Goal: Task Accomplishment & Management: Manage account settings

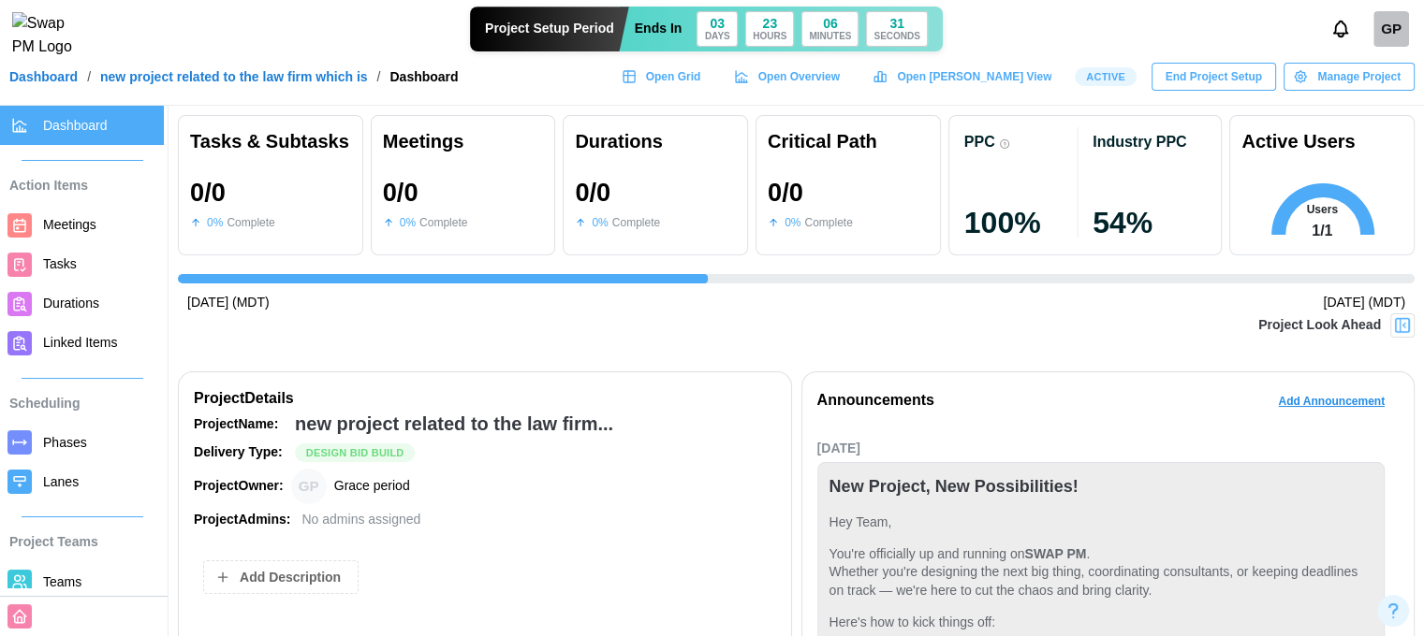
click at [1179, 90] on span "End Project Setup" at bounding box center [1213, 77] width 96 height 26
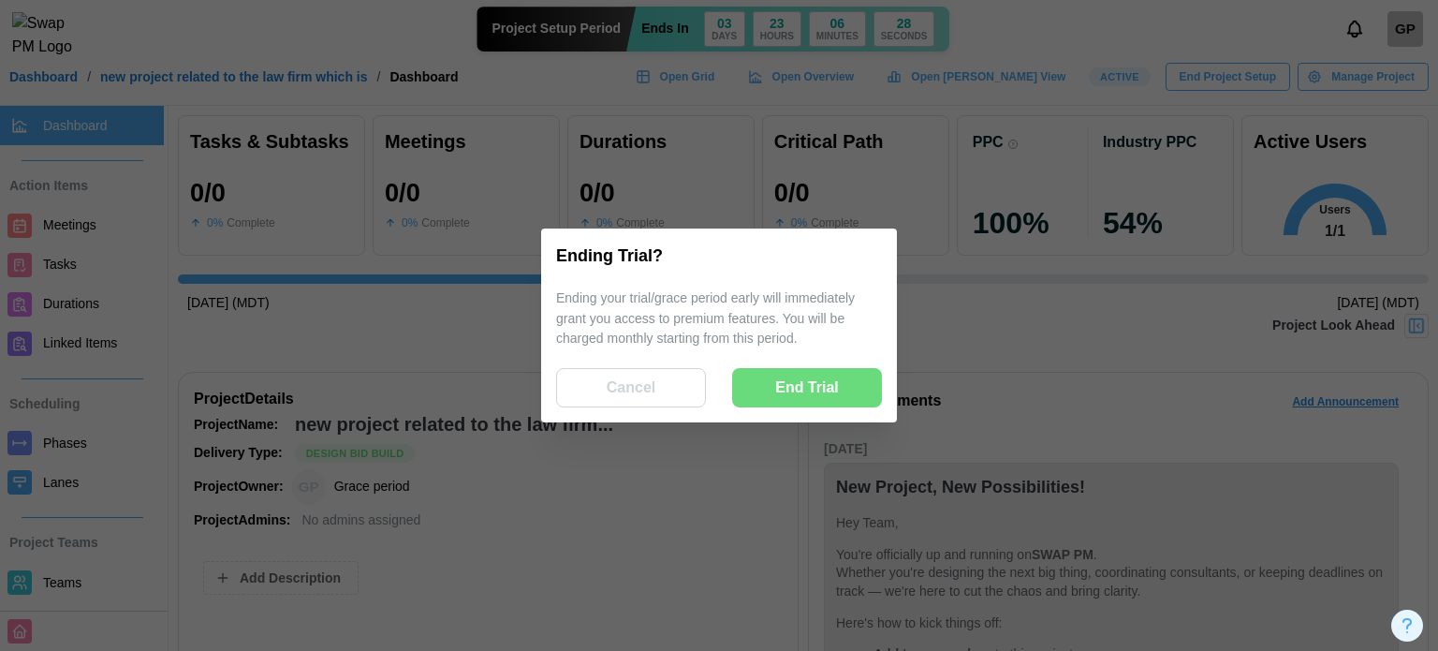
click at [657, 390] on div "Cancel" at bounding box center [631, 387] width 107 height 37
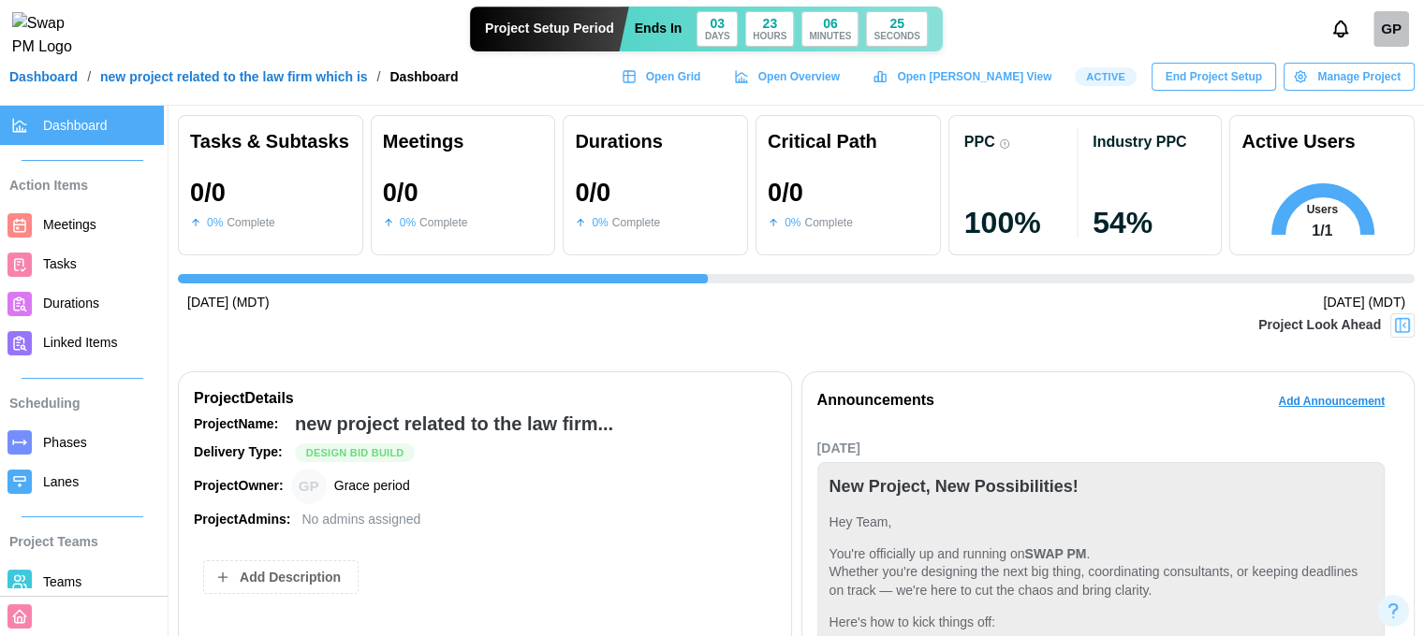
click at [1184, 104] on header "Project Setup Period Ends [DATE] GP Dashboard / new project related to the law …" at bounding box center [712, 53] width 1424 height 106
click at [1183, 88] on span "End Project Setup" at bounding box center [1213, 77] width 96 height 26
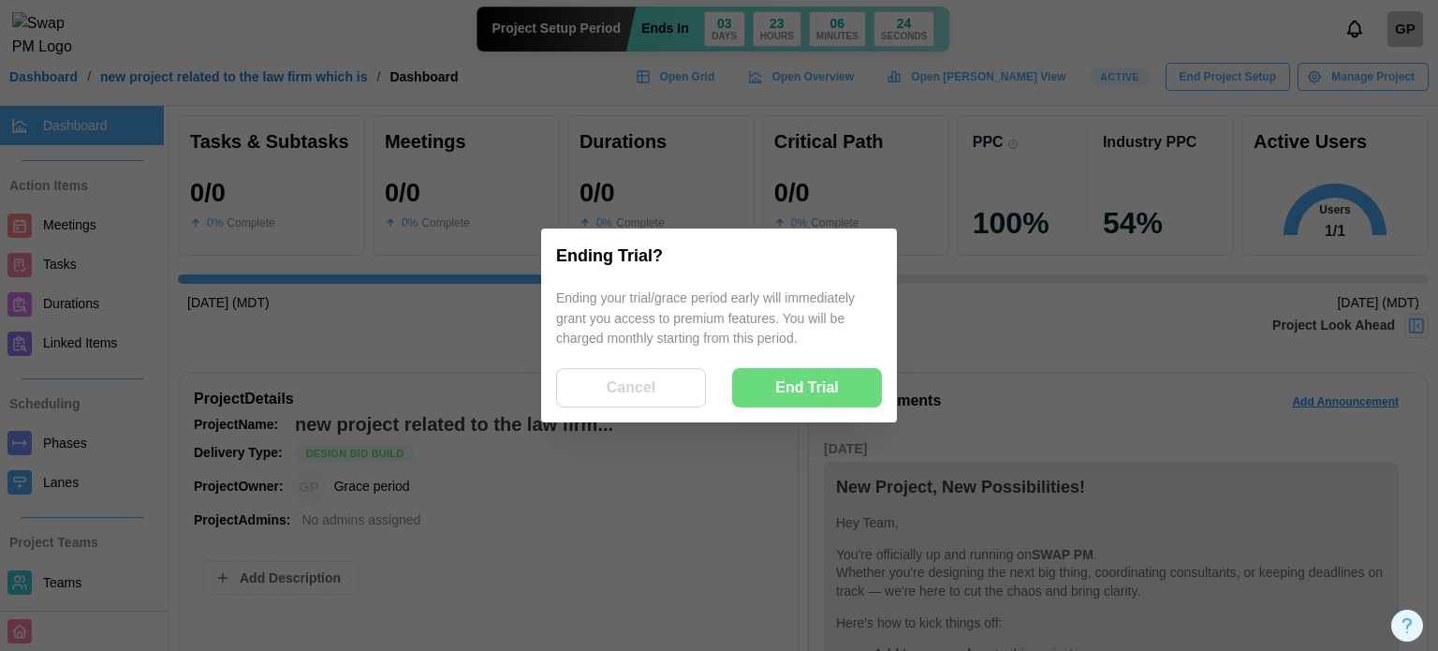
click at [754, 393] on div "End Trial" at bounding box center [806, 387] width 107 height 37
